Goal: Task Accomplishment & Management: Manage account settings

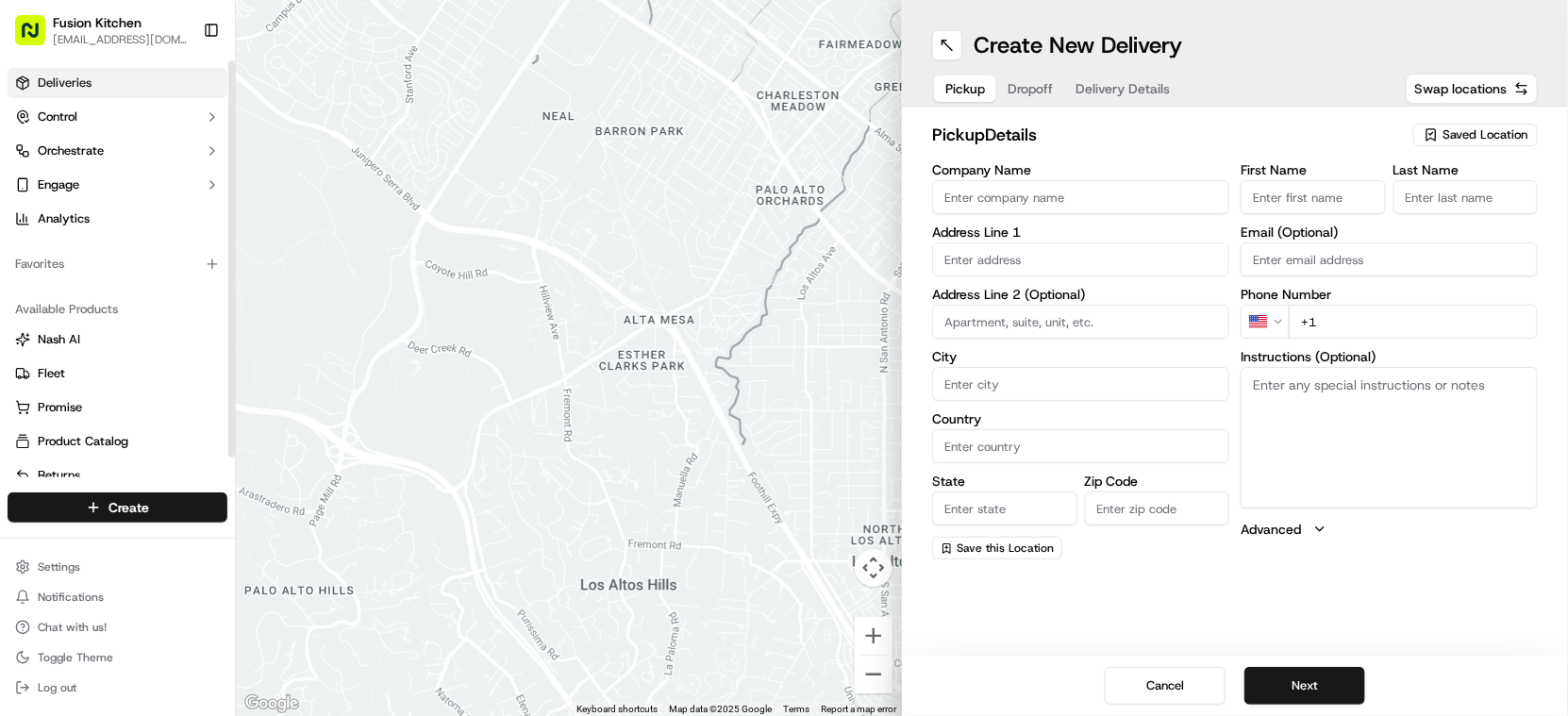
click at [80, 82] on span "Deliveries" at bounding box center [64, 83] width 54 height 17
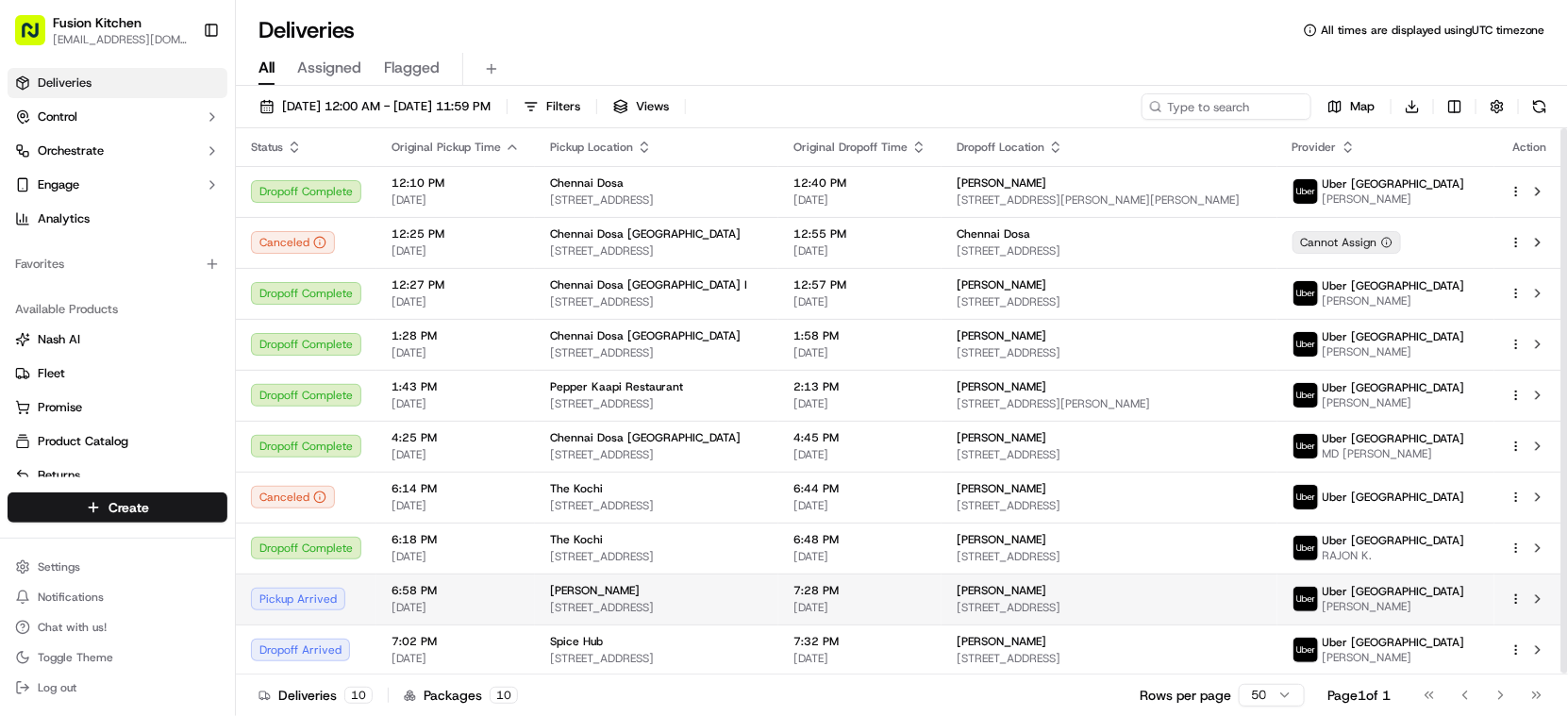
click at [1111, 588] on div "[PERSON_NAME]" at bounding box center [1109, 590] width 305 height 15
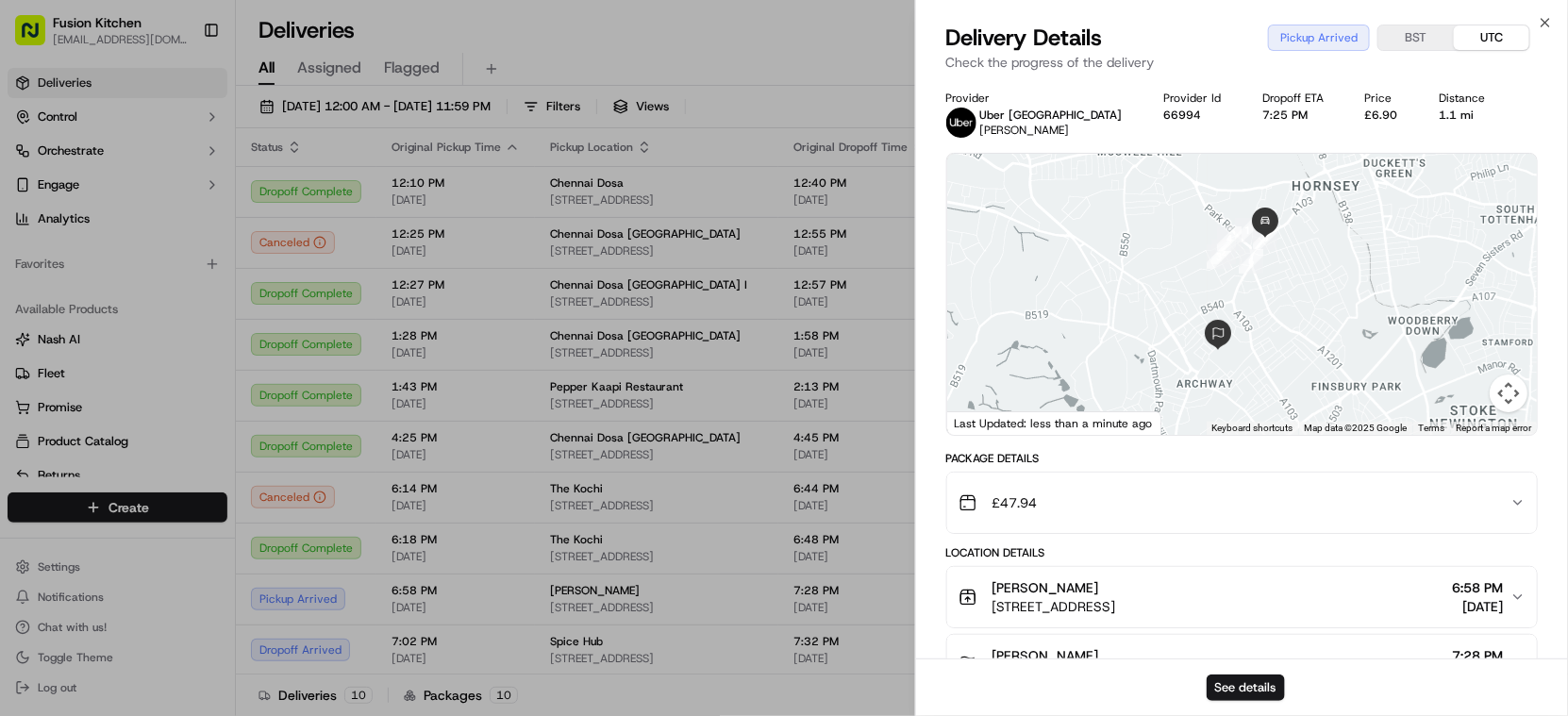
scroll to position [415, 0]
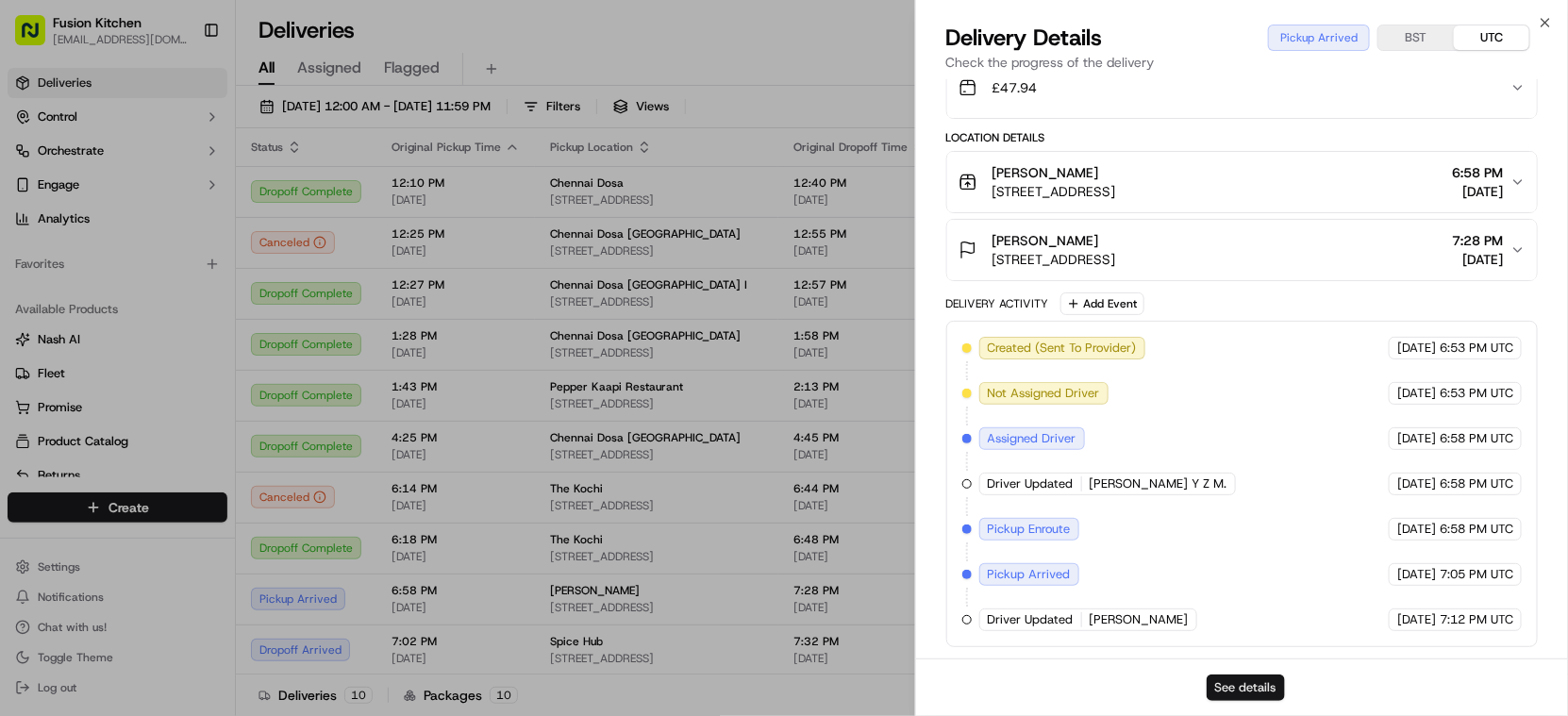
click at [1258, 681] on button "See details" at bounding box center [1245, 687] width 78 height 27
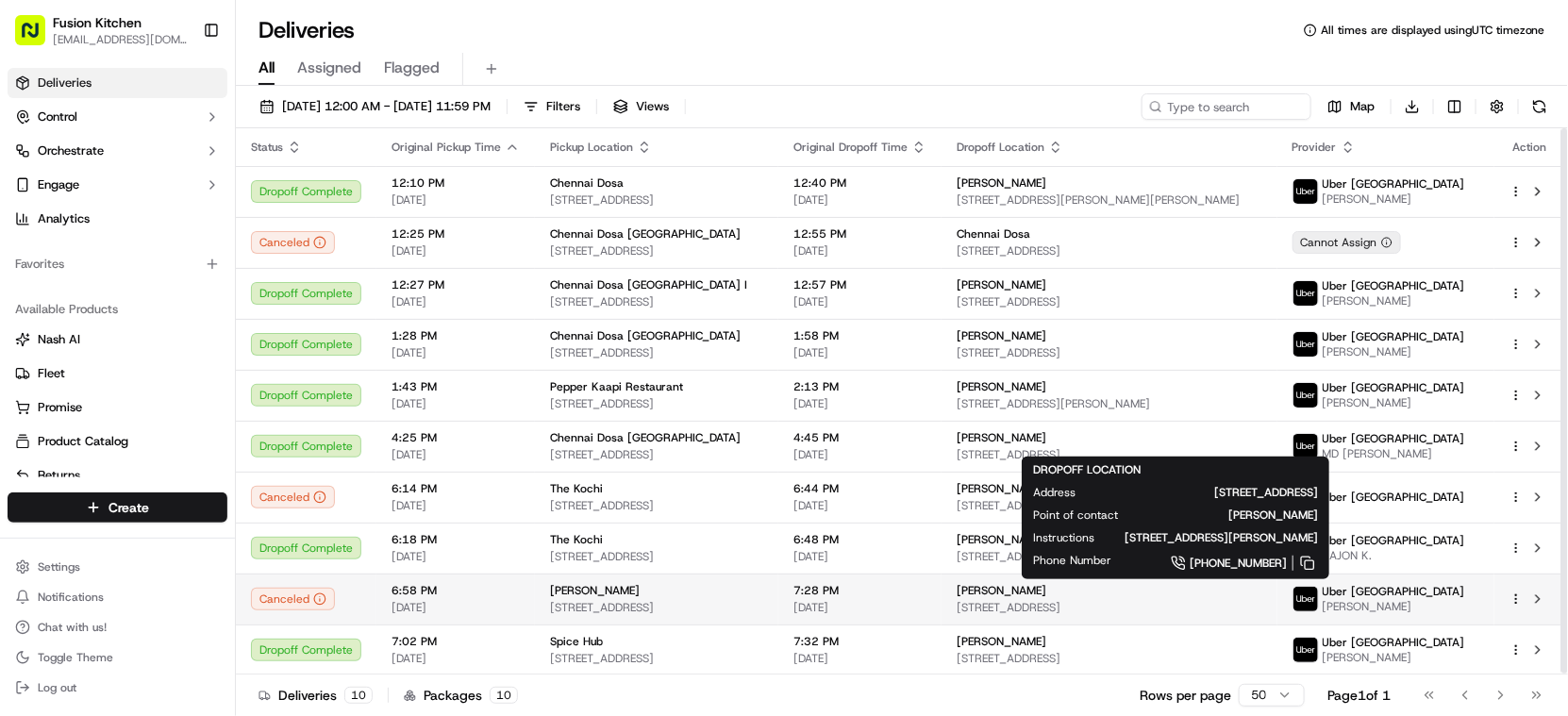
click at [1110, 600] on span "[STREET_ADDRESS]" at bounding box center [1109, 607] width 305 height 15
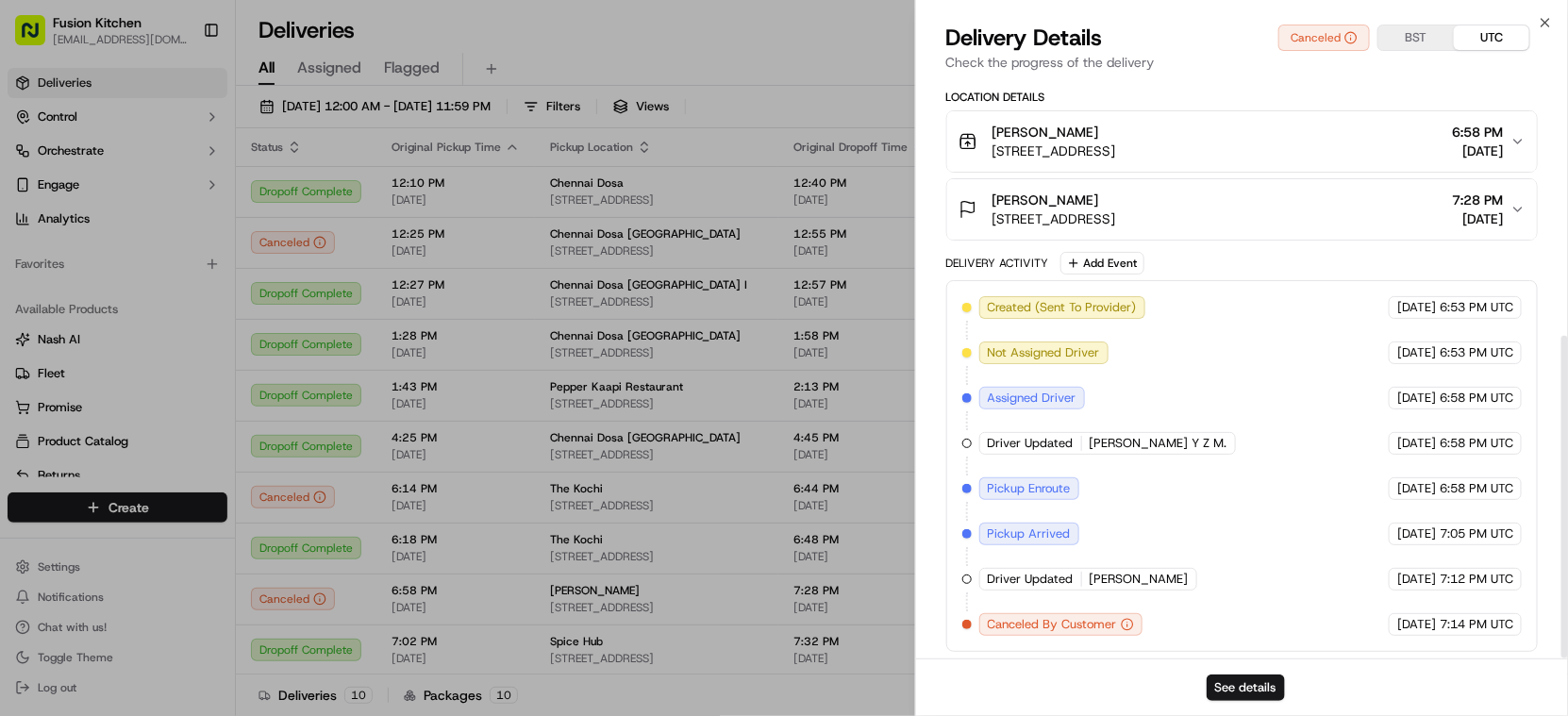
scroll to position [461, 0]
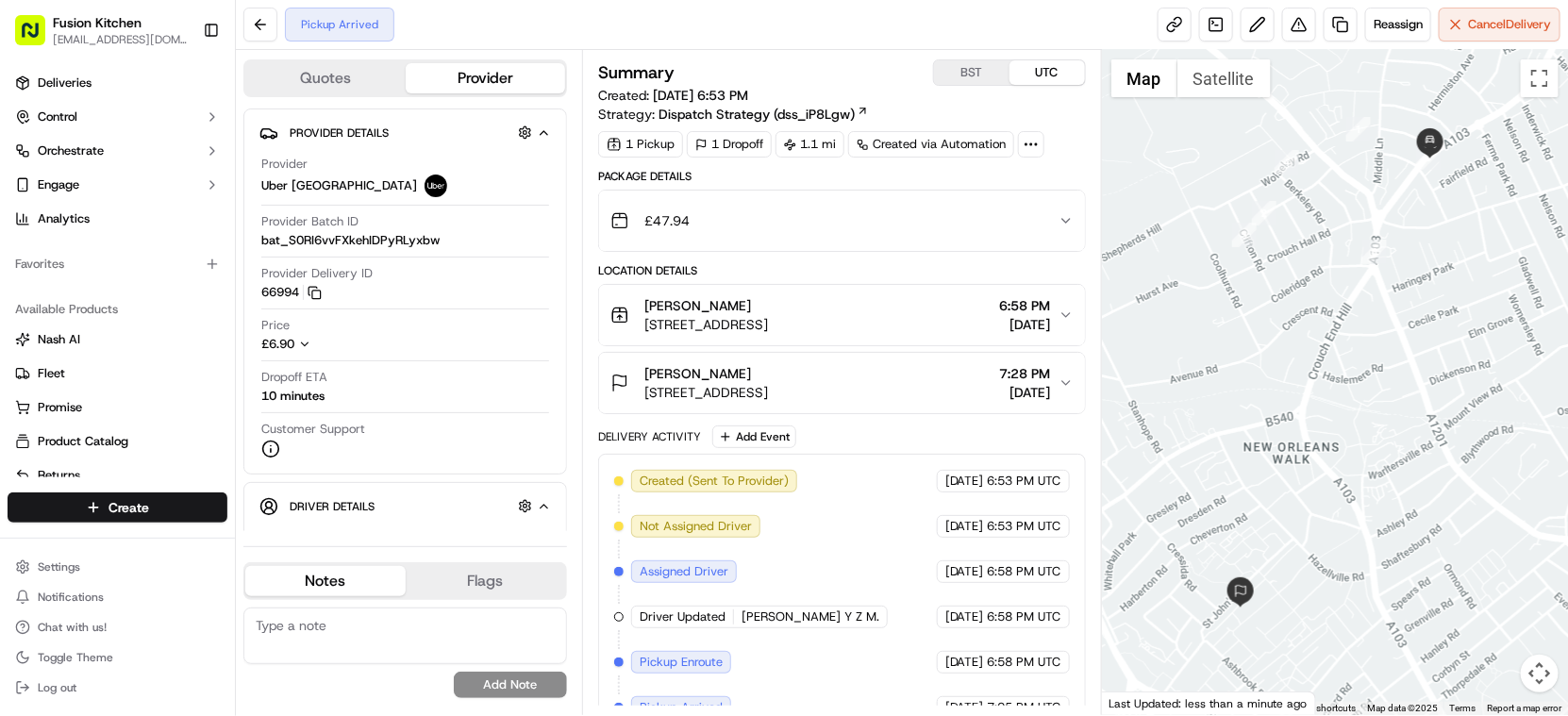
scroll to position [476, 0]
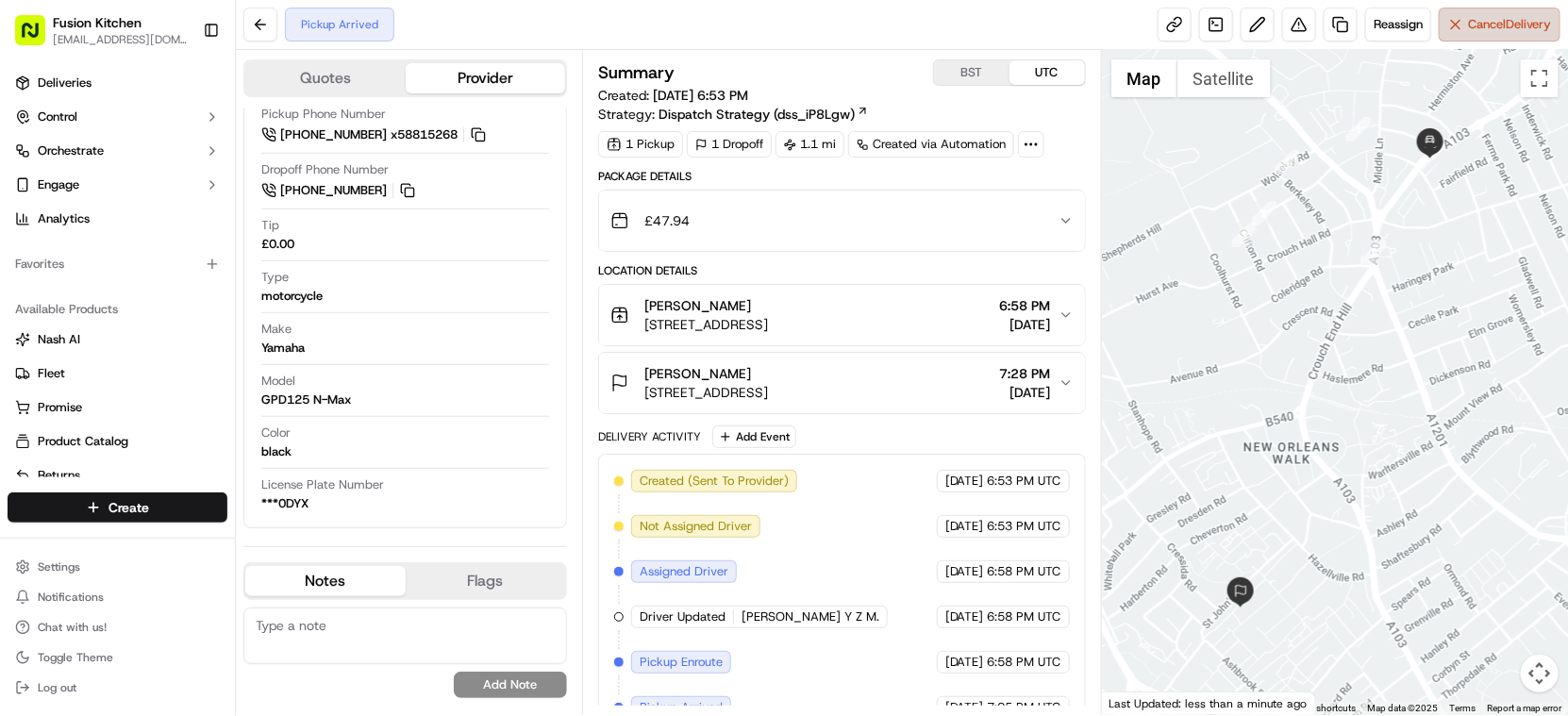
click at [1497, 32] on span "Cancel Delivery" at bounding box center [1509, 24] width 84 height 17
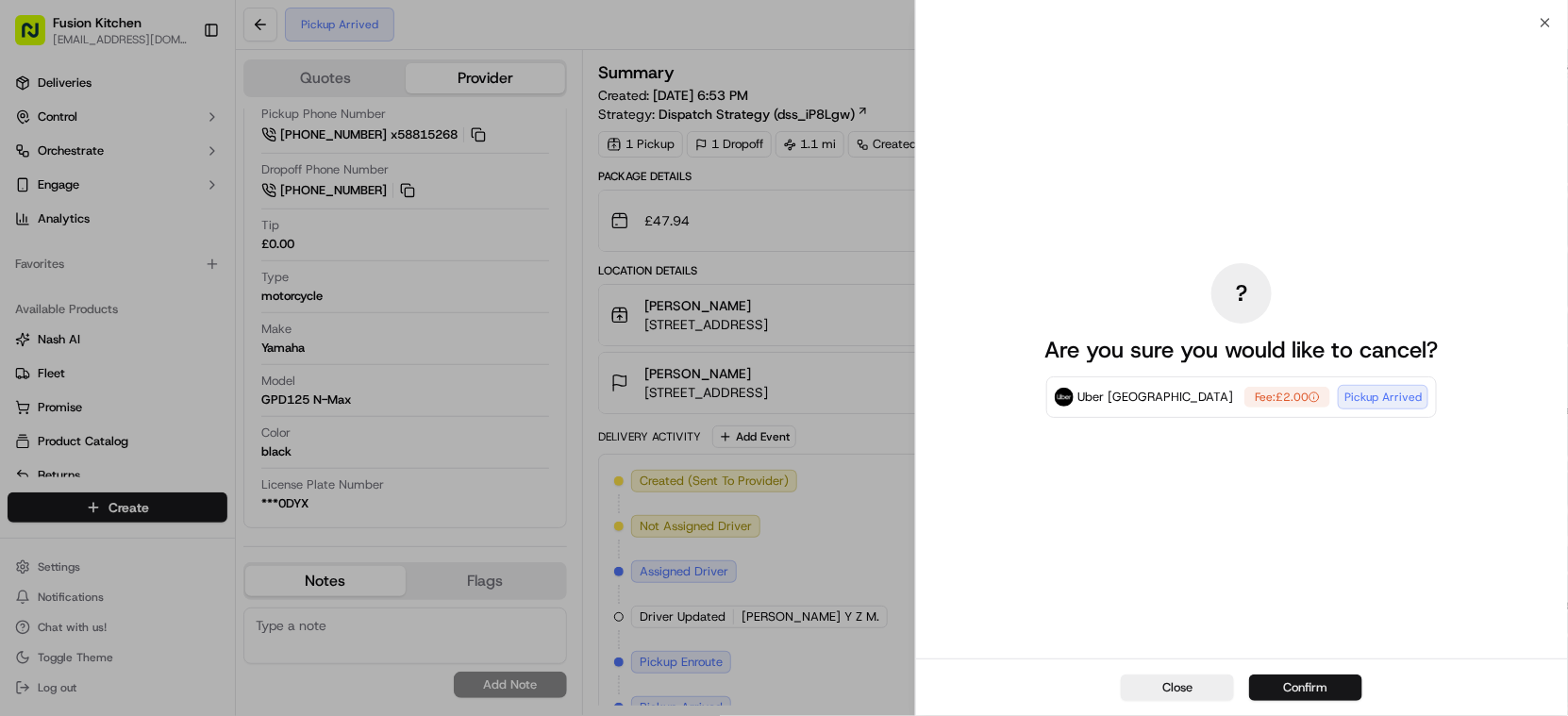
click at [1298, 689] on button "Confirm" at bounding box center [1305, 687] width 113 height 27
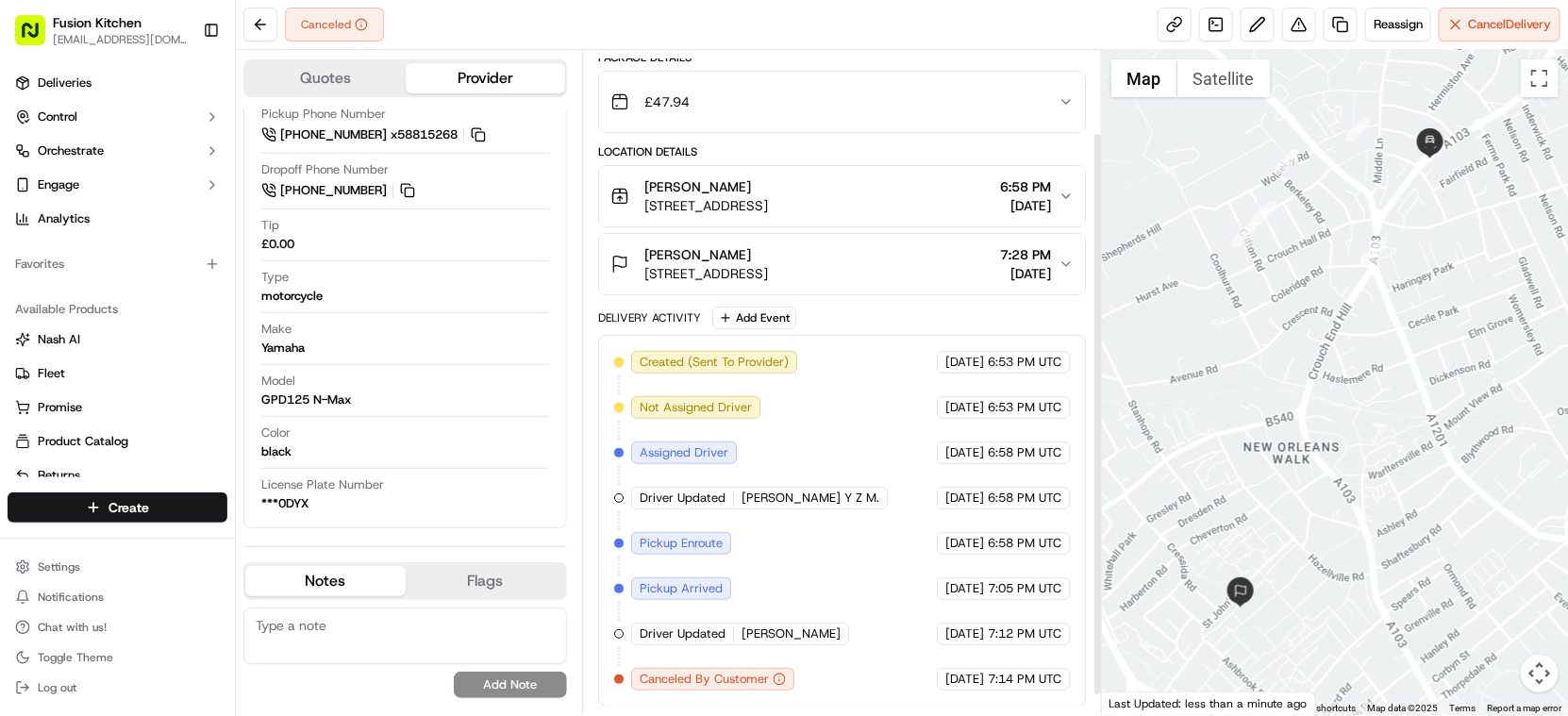
scroll to position [0, 0]
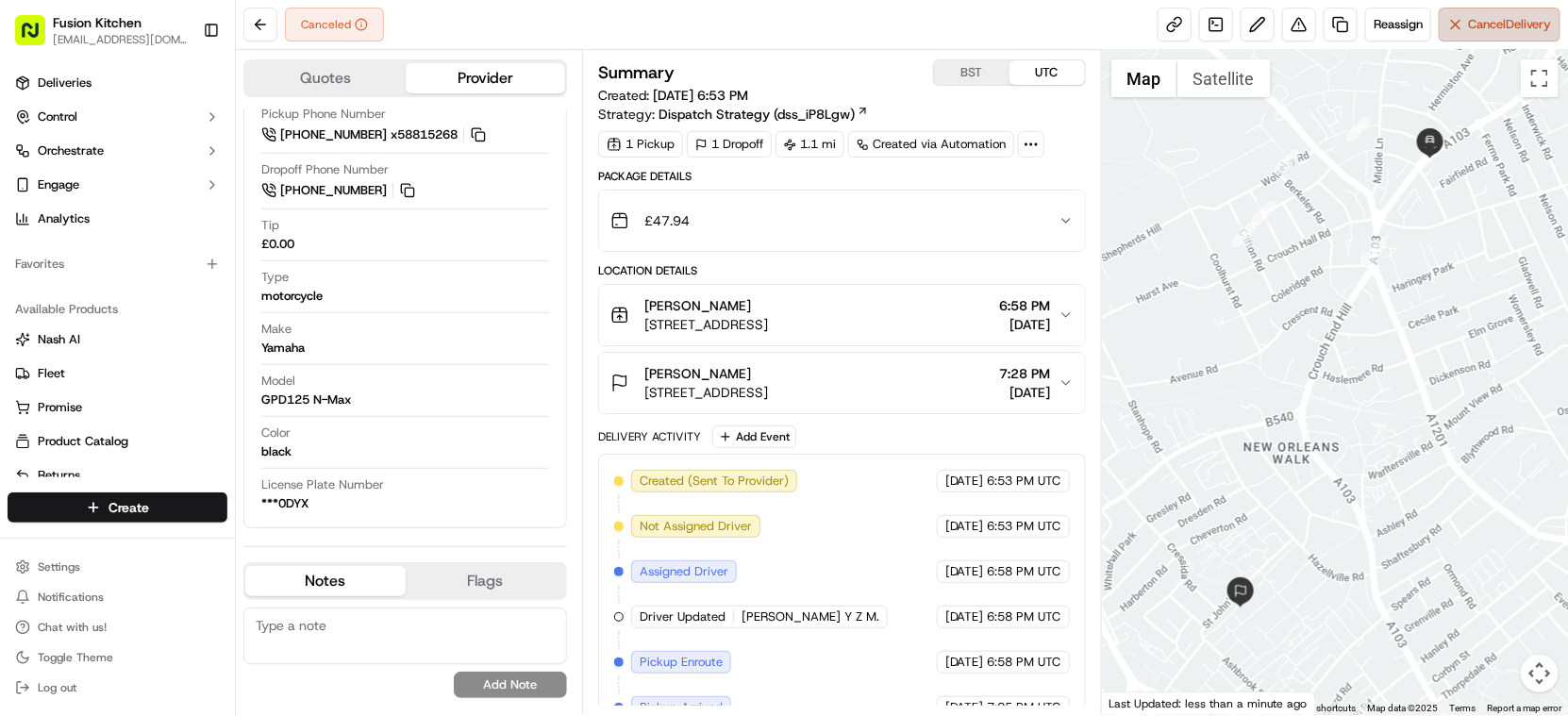
click at [1506, 32] on span "Cancel Delivery" at bounding box center [1509, 24] width 84 height 17
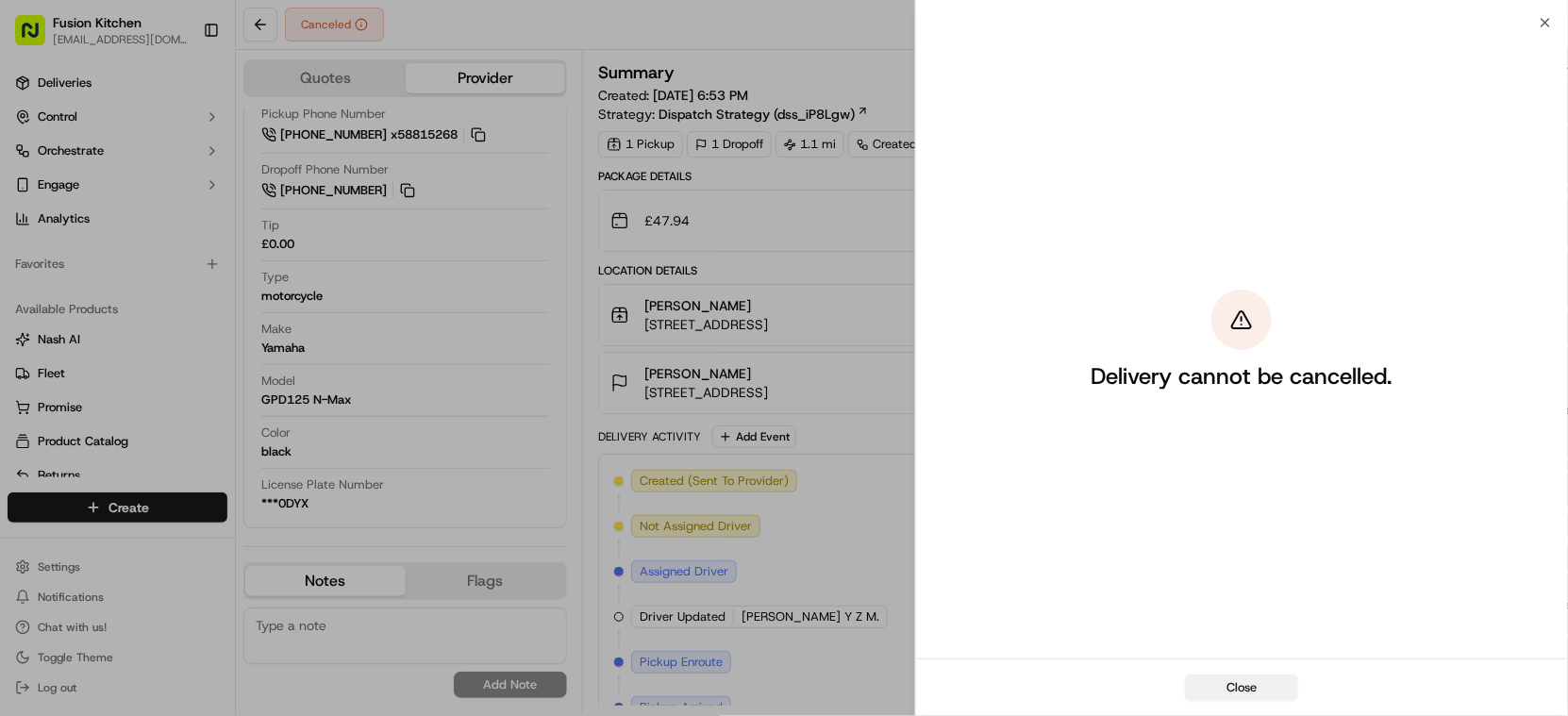
click at [1247, 679] on button "Close" at bounding box center [1241, 687] width 113 height 27
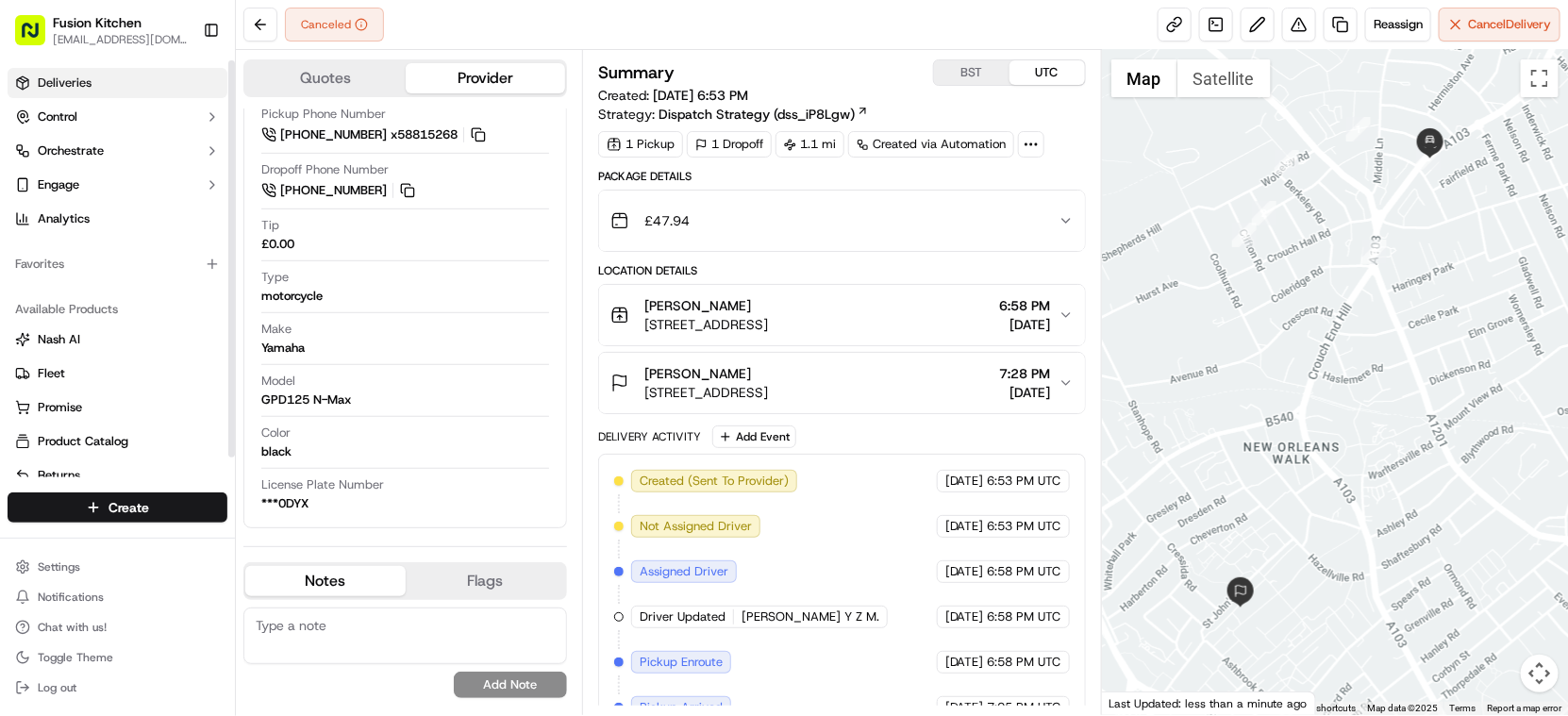
click at [54, 85] on span "Deliveries" at bounding box center [64, 83] width 54 height 17
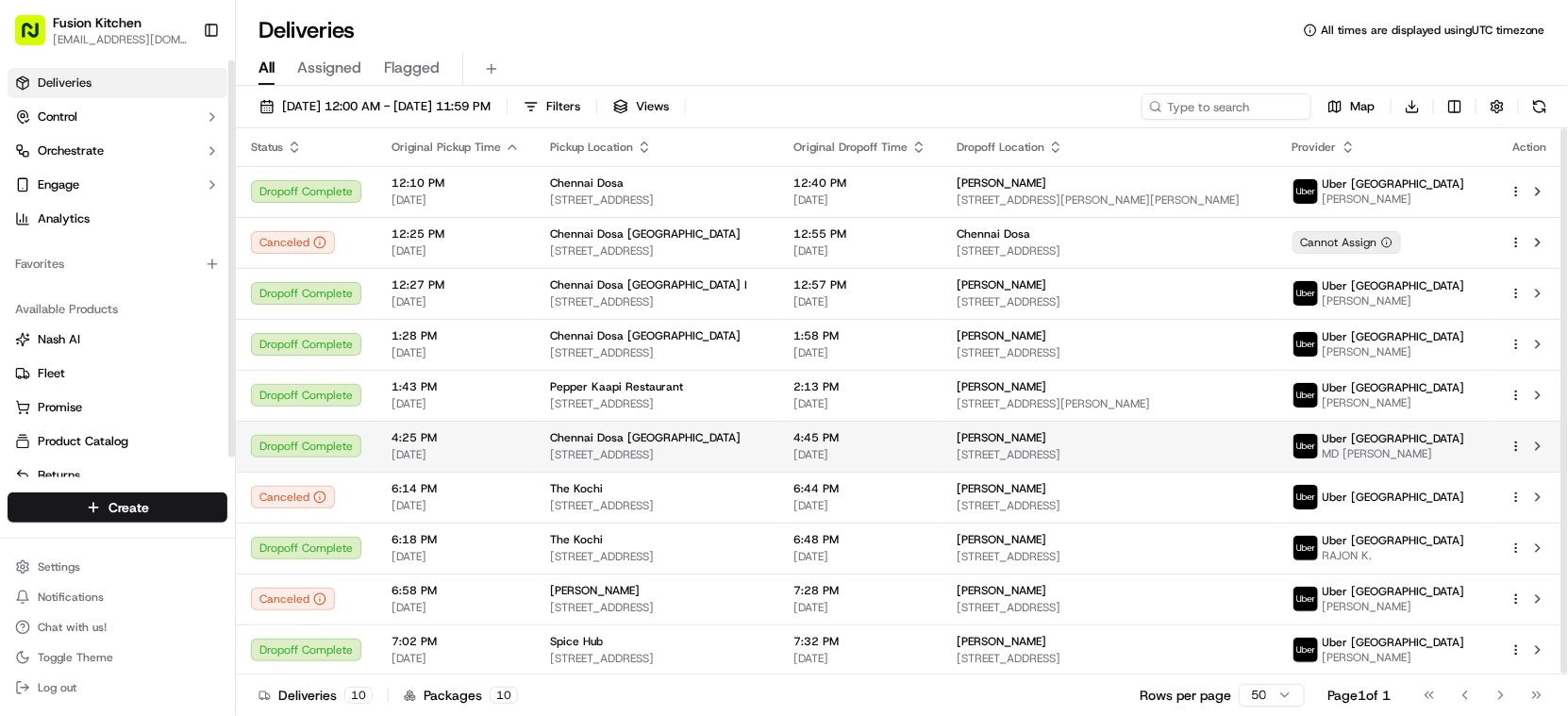
scroll to position [1, 0]
